Goal: Navigation & Orientation: Understand site structure

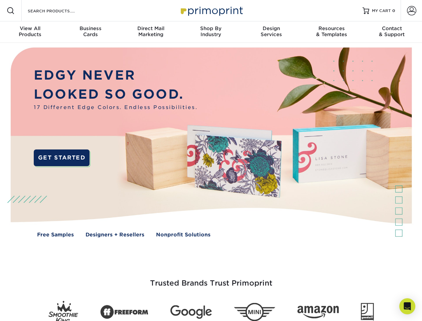
click at [211, 161] on img at bounding box center [211, 147] width 418 height 209
click at [11, 11] on span at bounding box center [11, 11] width 8 height 8
click at [412, 11] on span at bounding box center [411, 10] width 9 height 9
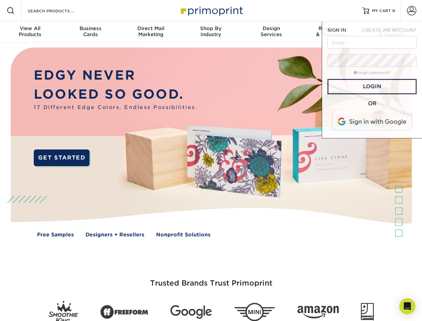
click at [30, 32] on div "View All Products" at bounding box center [30, 31] width 60 height 12
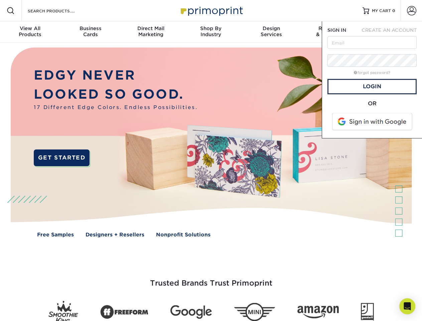
click at [90, 32] on div "Business Cards" at bounding box center [90, 31] width 60 height 12
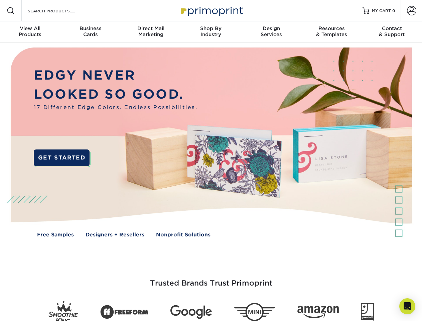
click at [151, 32] on div "Direct Mail Marketing" at bounding box center [151, 31] width 60 height 12
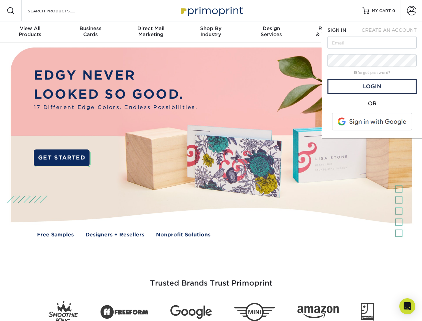
click at [211, 32] on div "Shop By Industry" at bounding box center [211, 31] width 60 height 12
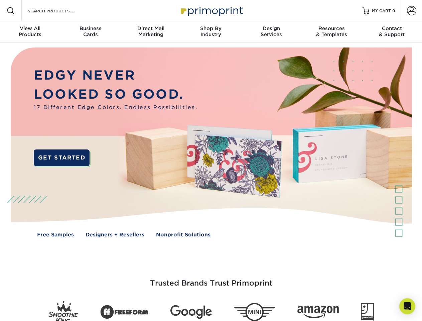
click at [272, 32] on div "Design Services" at bounding box center [271, 31] width 60 height 12
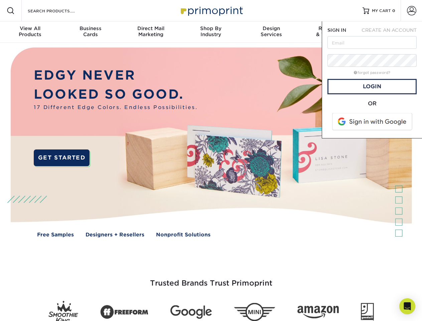
click at [332, 32] on span "SIGN IN" at bounding box center [337, 29] width 19 height 5
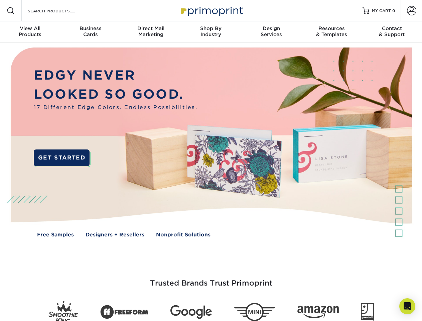
click at [392, 32] on div "Contact & Support" at bounding box center [392, 31] width 60 height 12
